Goal: Find specific page/section: Find specific page/section

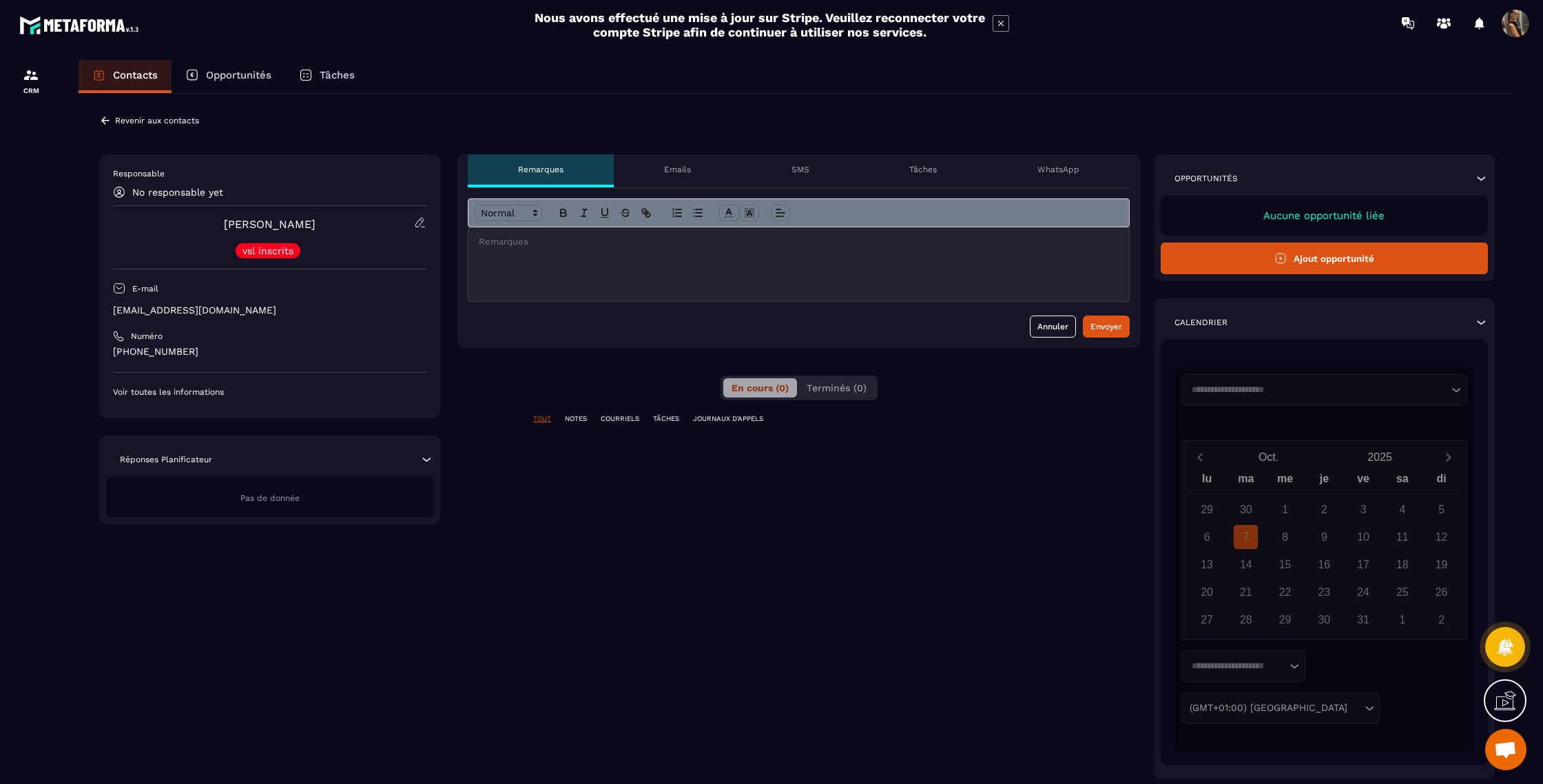
click at [109, 115] on icon at bounding box center [105, 120] width 13 height 13
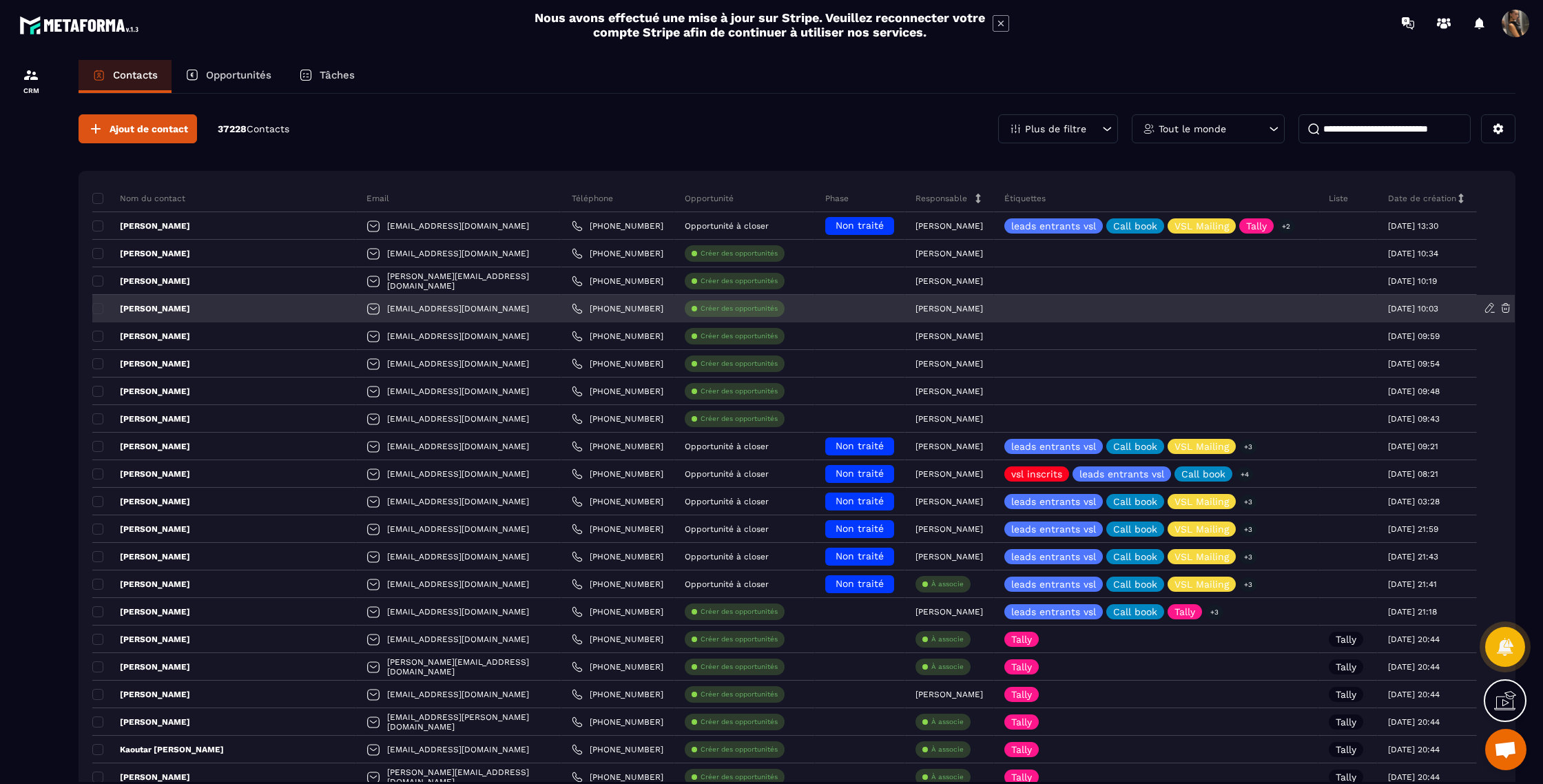
scroll to position [4, 0]
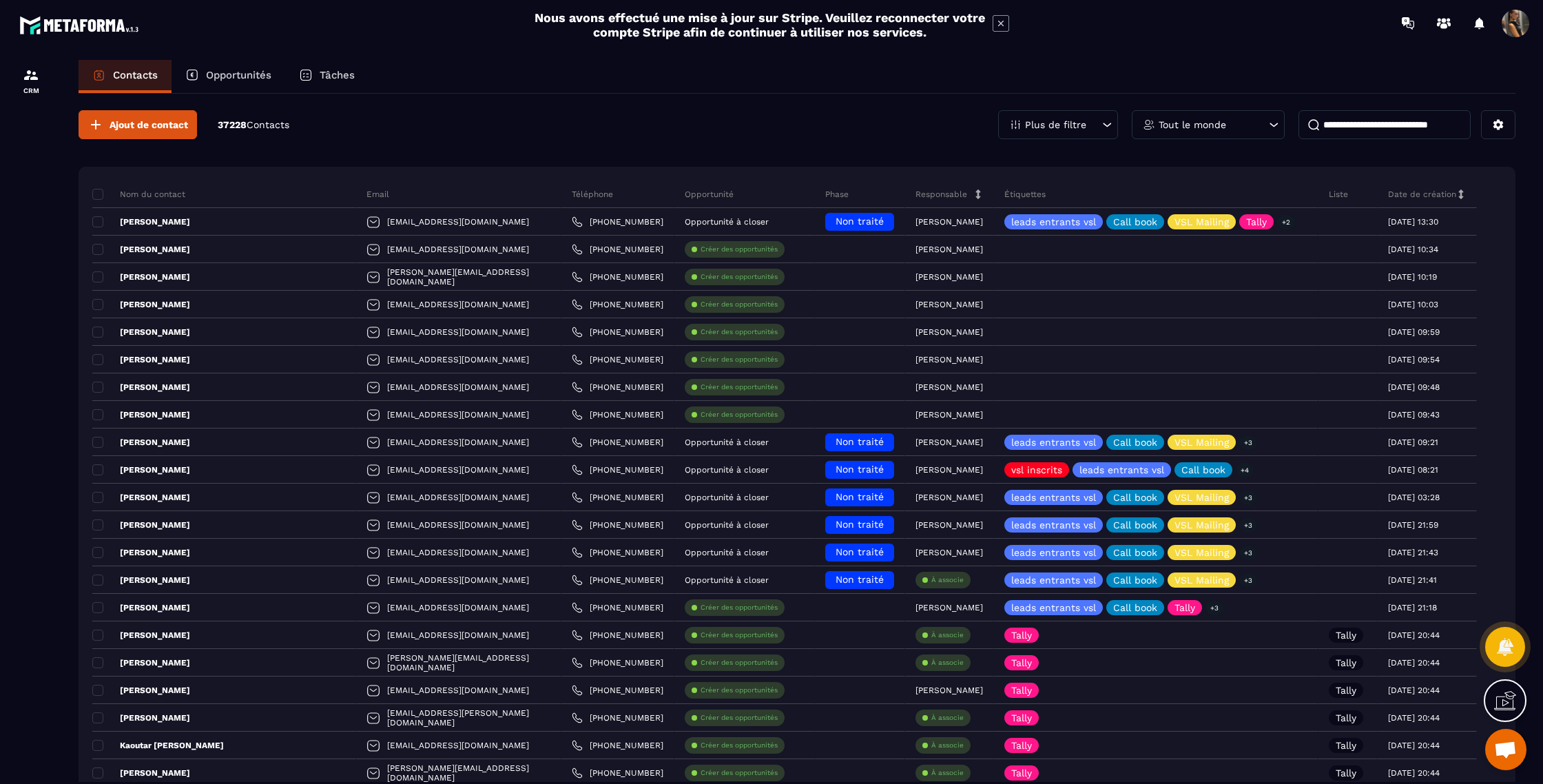
click at [1323, 118] on input at bounding box center [1384, 124] width 172 height 29
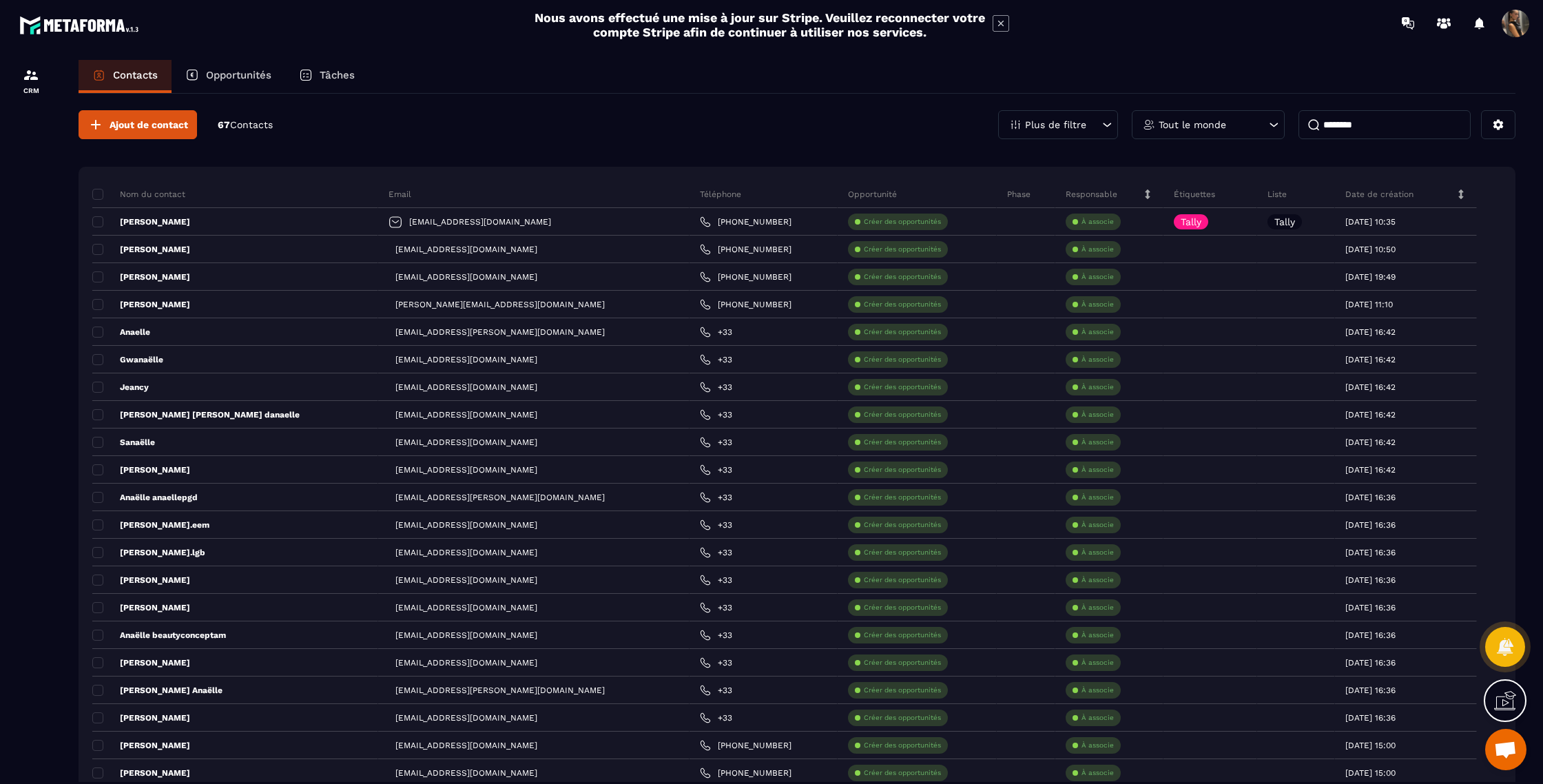
scroll to position [0, 0]
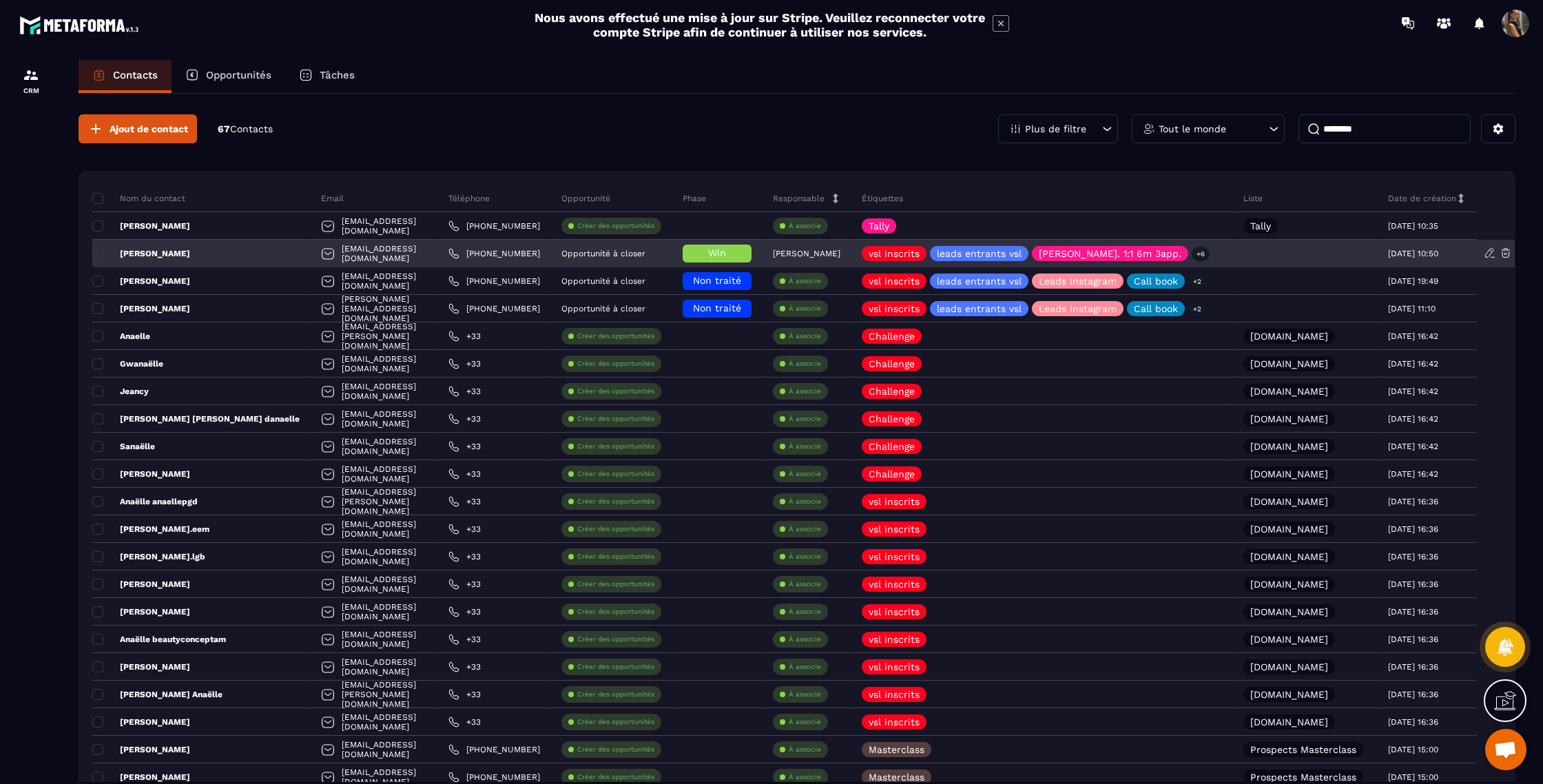
type input "*******"
click at [166, 252] on p "[PERSON_NAME]" at bounding box center [141, 253] width 98 height 11
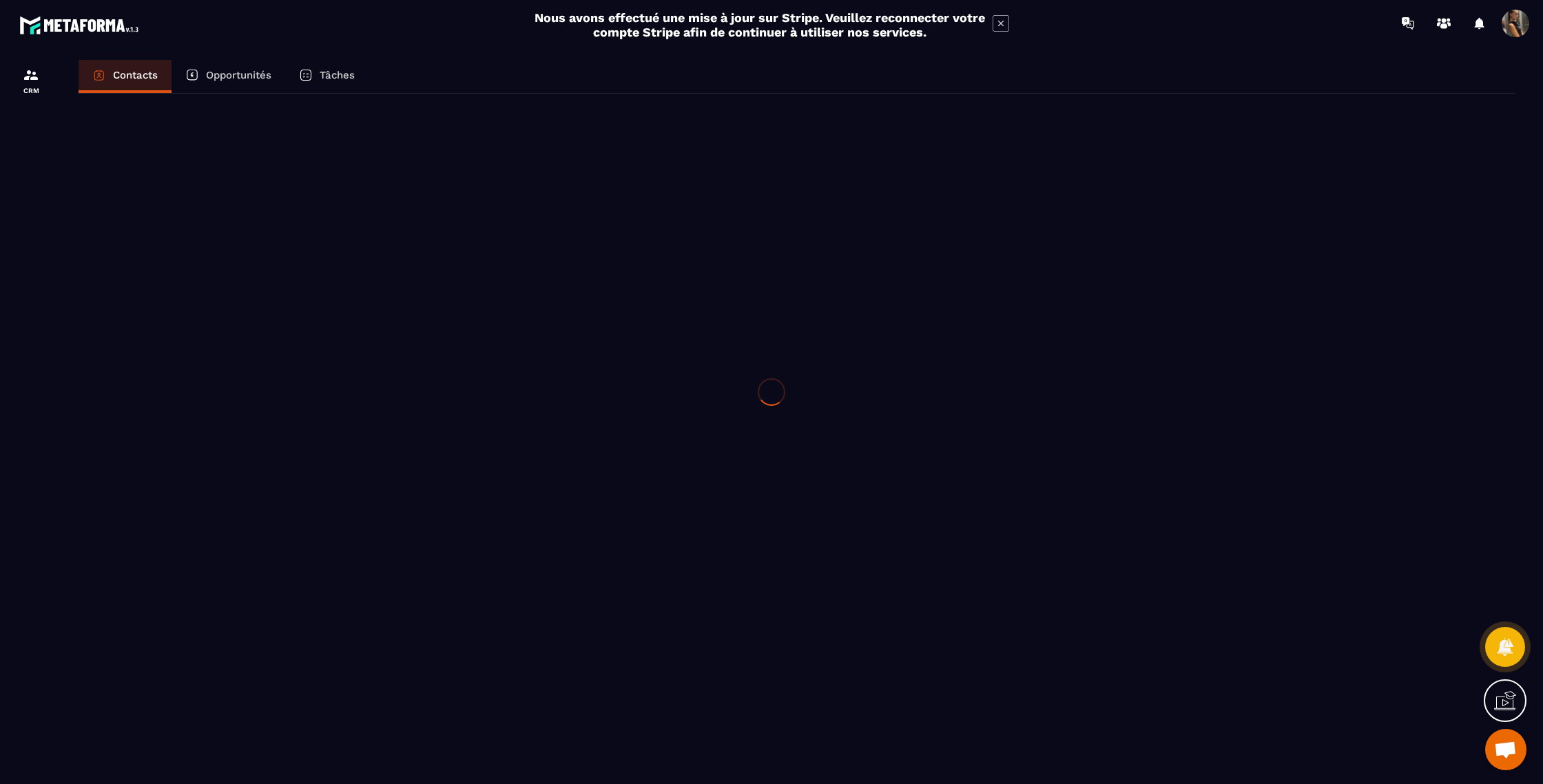
click at [166, 252] on div at bounding box center [772, 392] width 1543 height 784
